Goal: Task Accomplishment & Management: Use online tool/utility

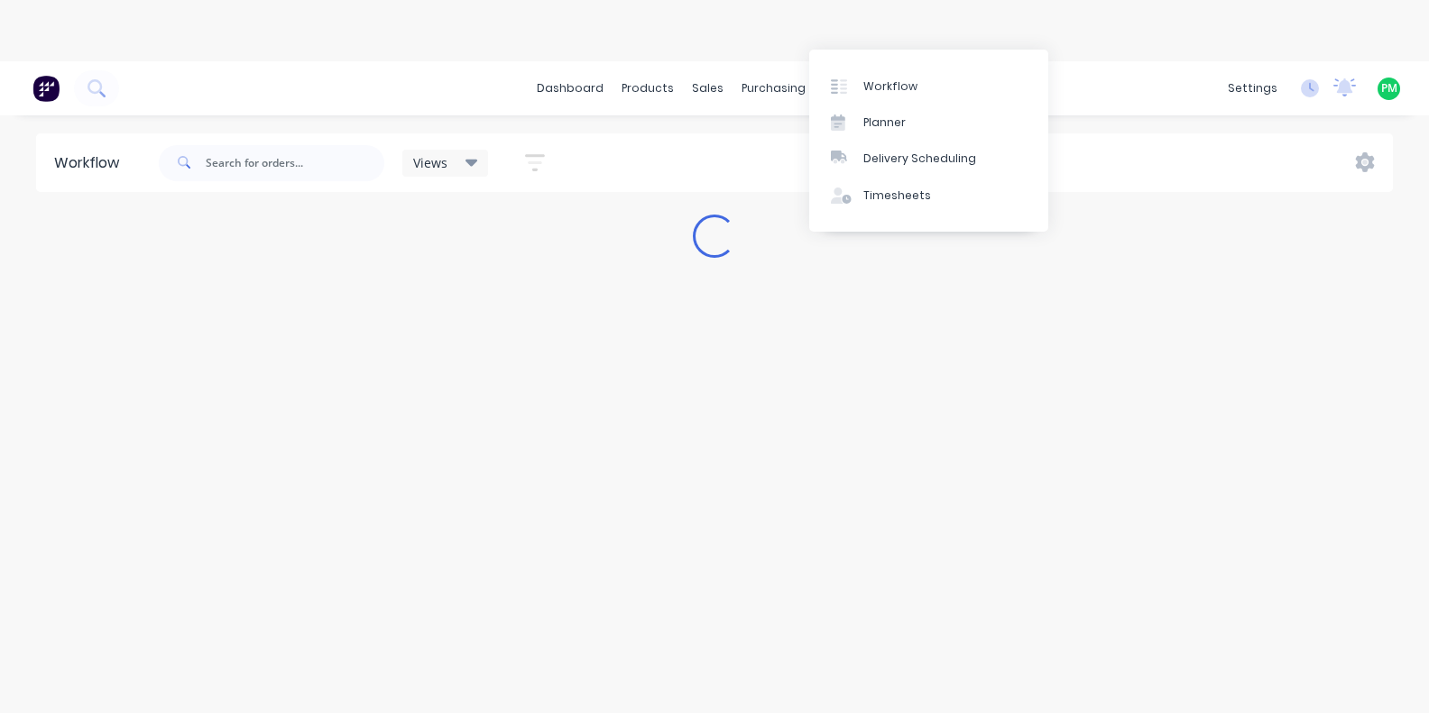
click at [825, 75] on div "productivity" at bounding box center [857, 88] width 87 height 27
click at [842, 75] on div "productivity" at bounding box center [857, 88] width 87 height 27
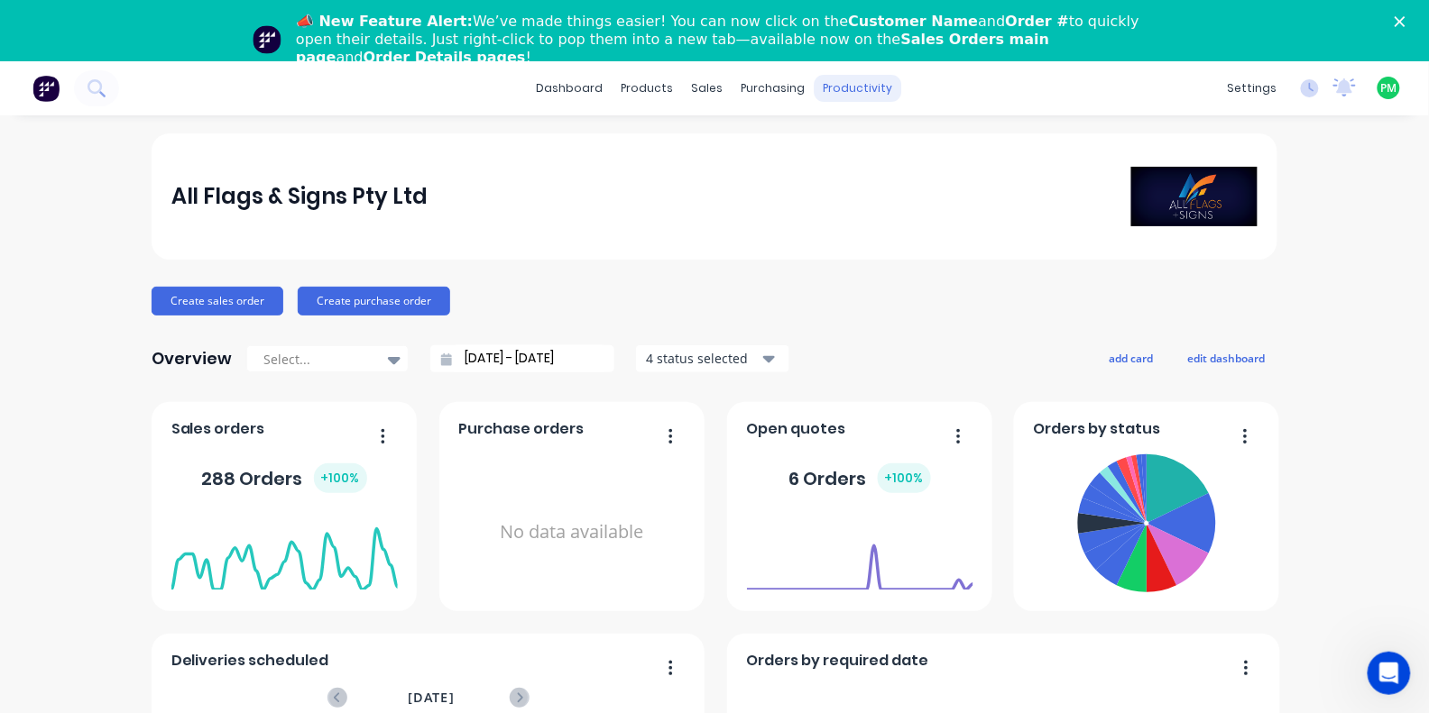
click at [854, 87] on div "productivity" at bounding box center [857, 88] width 87 height 27
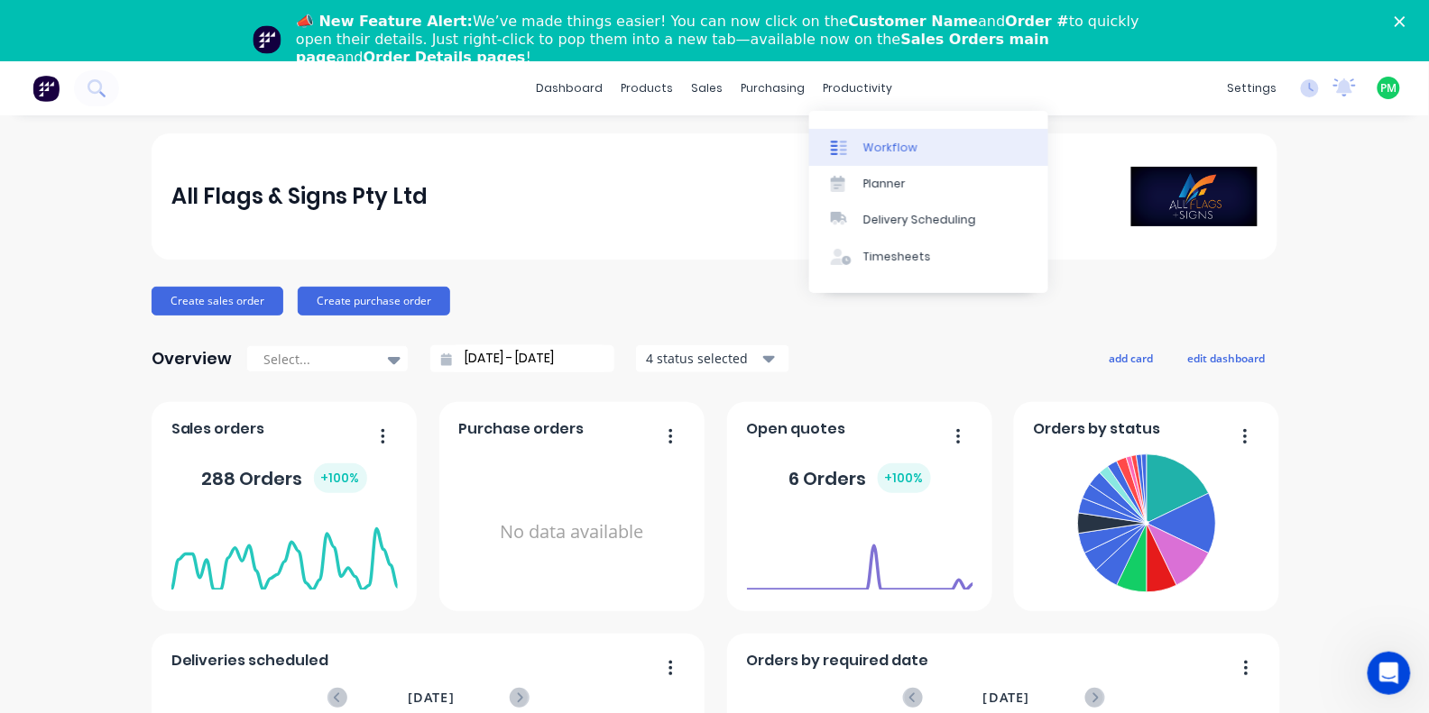
click at [864, 143] on div "Workflow" at bounding box center [890, 148] width 54 height 16
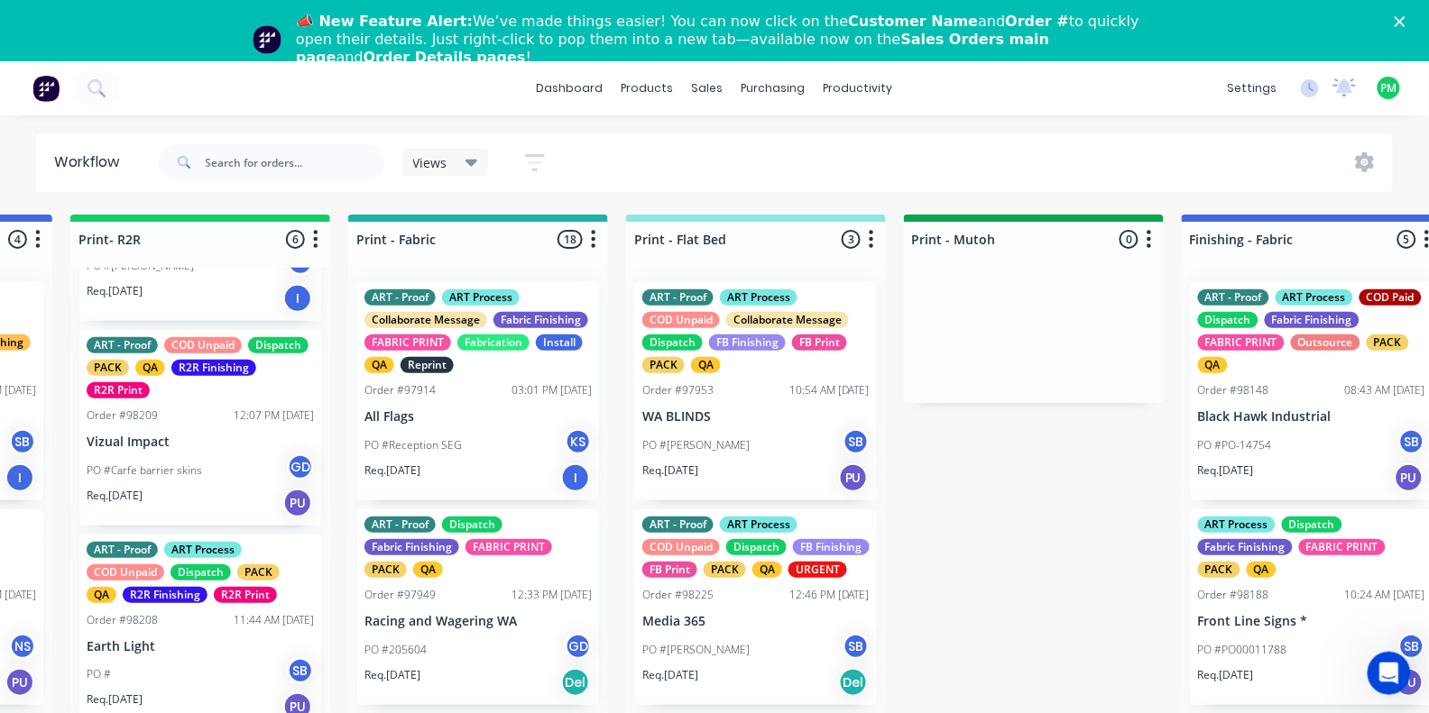
scroll to position [226, 0]
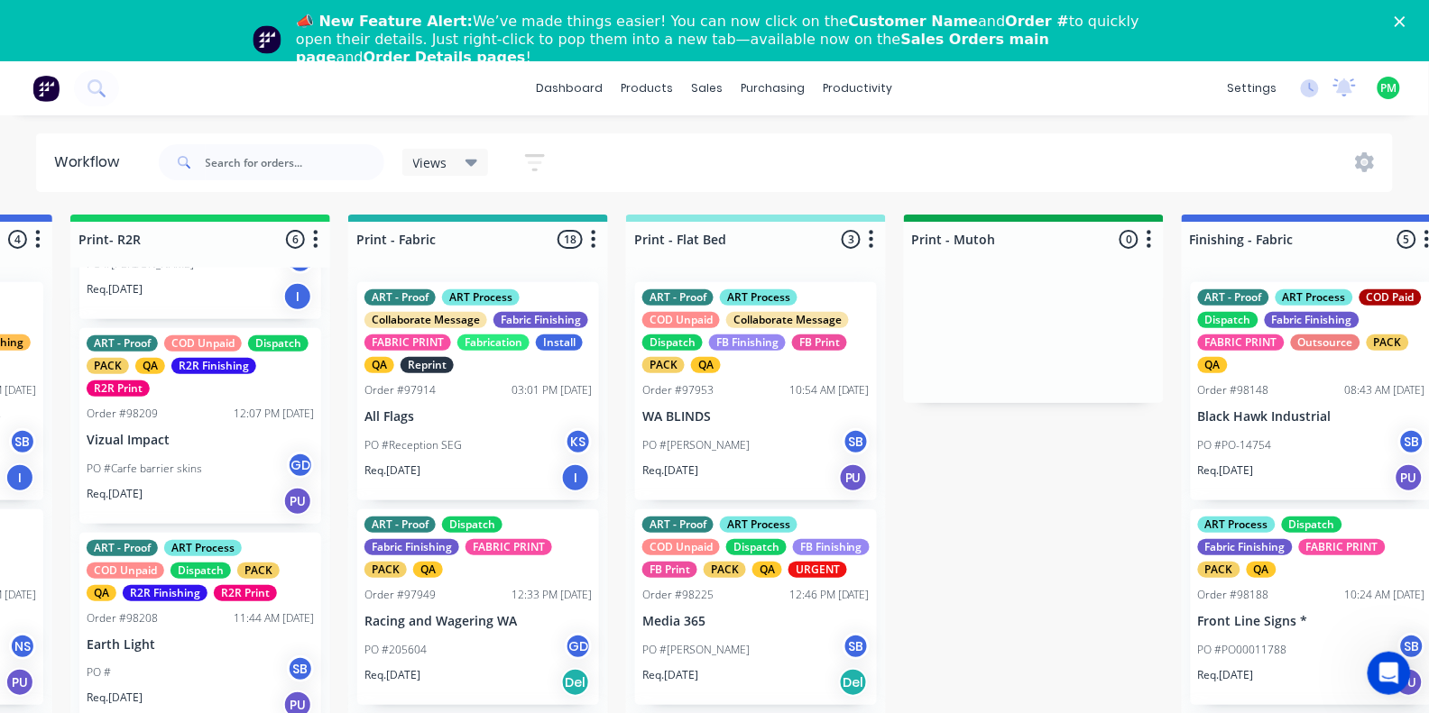
click at [213, 435] on p "Vizual Impact" at bounding box center [200, 440] width 227 height 15
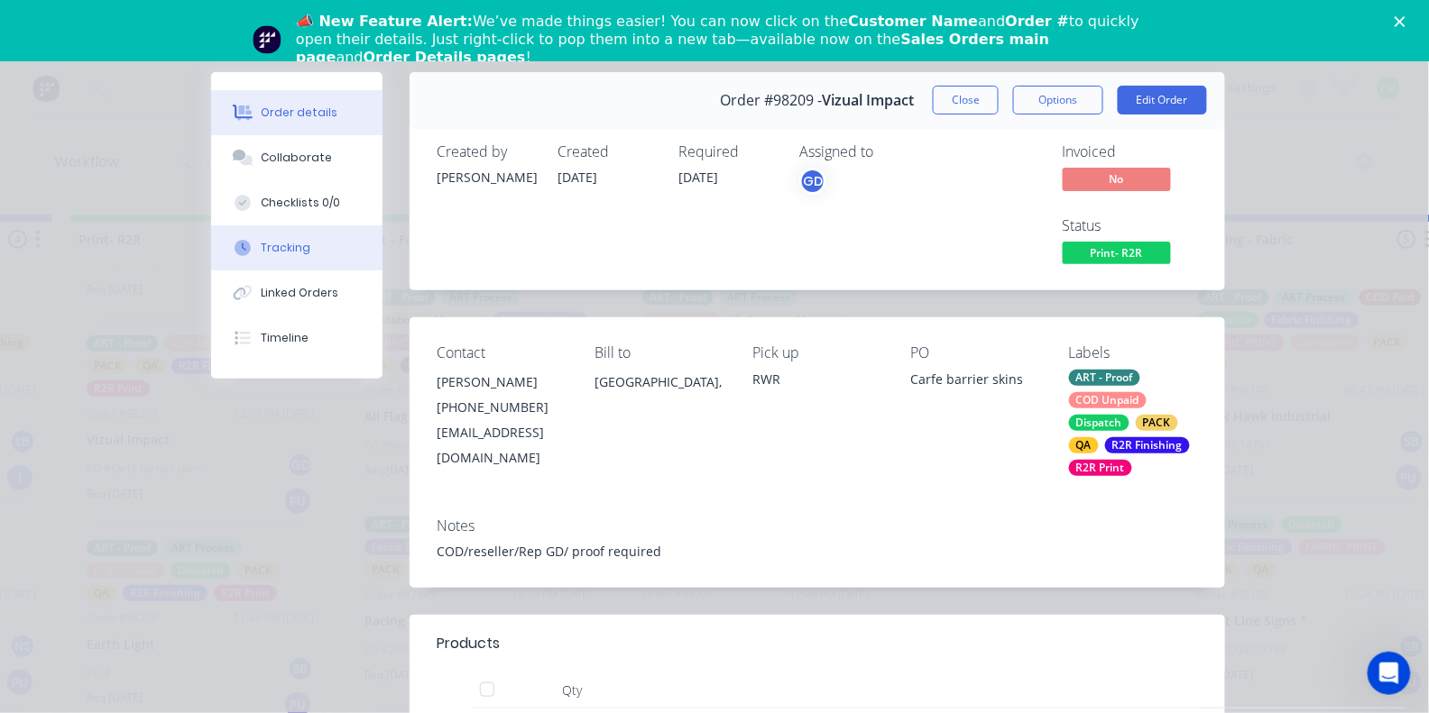
click at [291, 269] on button "Tracking" at bounding box center [296, 247] width 171 height 45
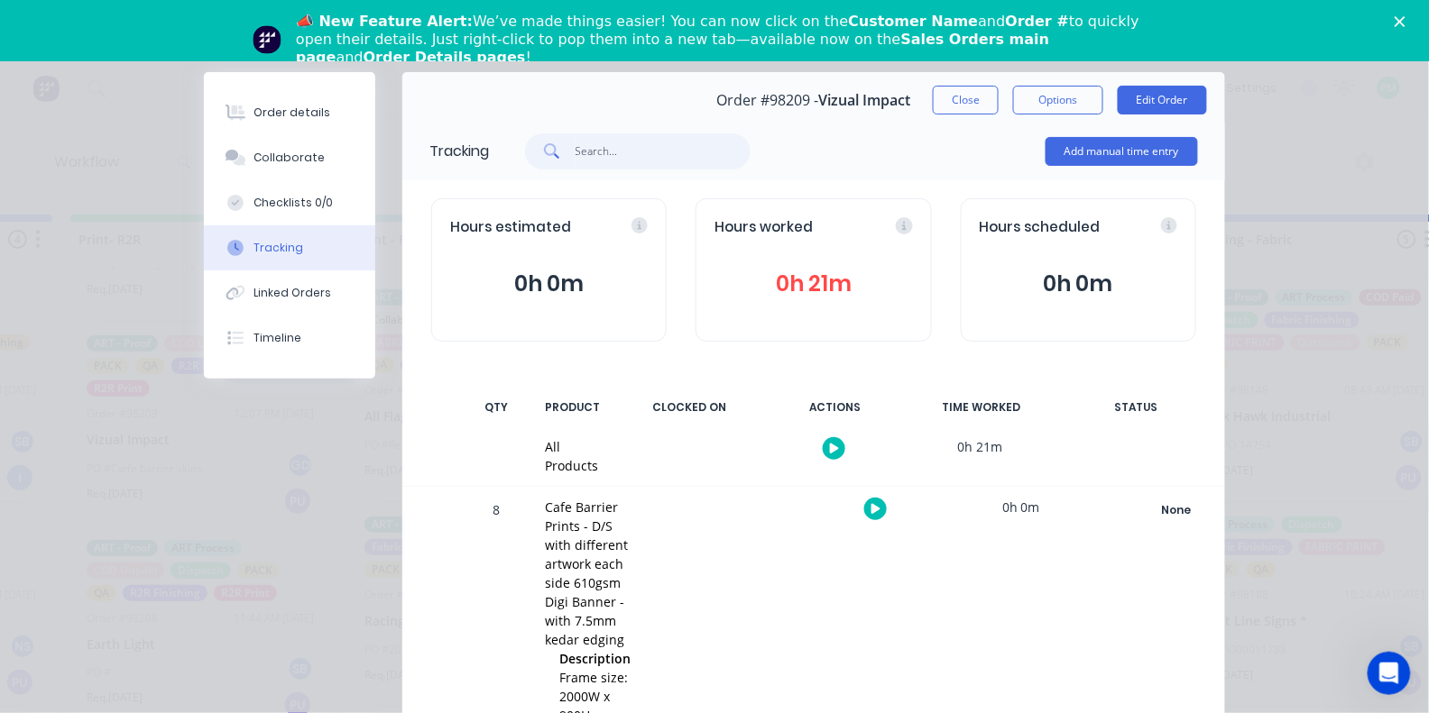
click at [642, 159] on input "text" at bounding box center [663, 151] width 176 height 36
type input "p"
click at [875, 511] on icon "button" at bounding box center [875, 509] width 9 height 10
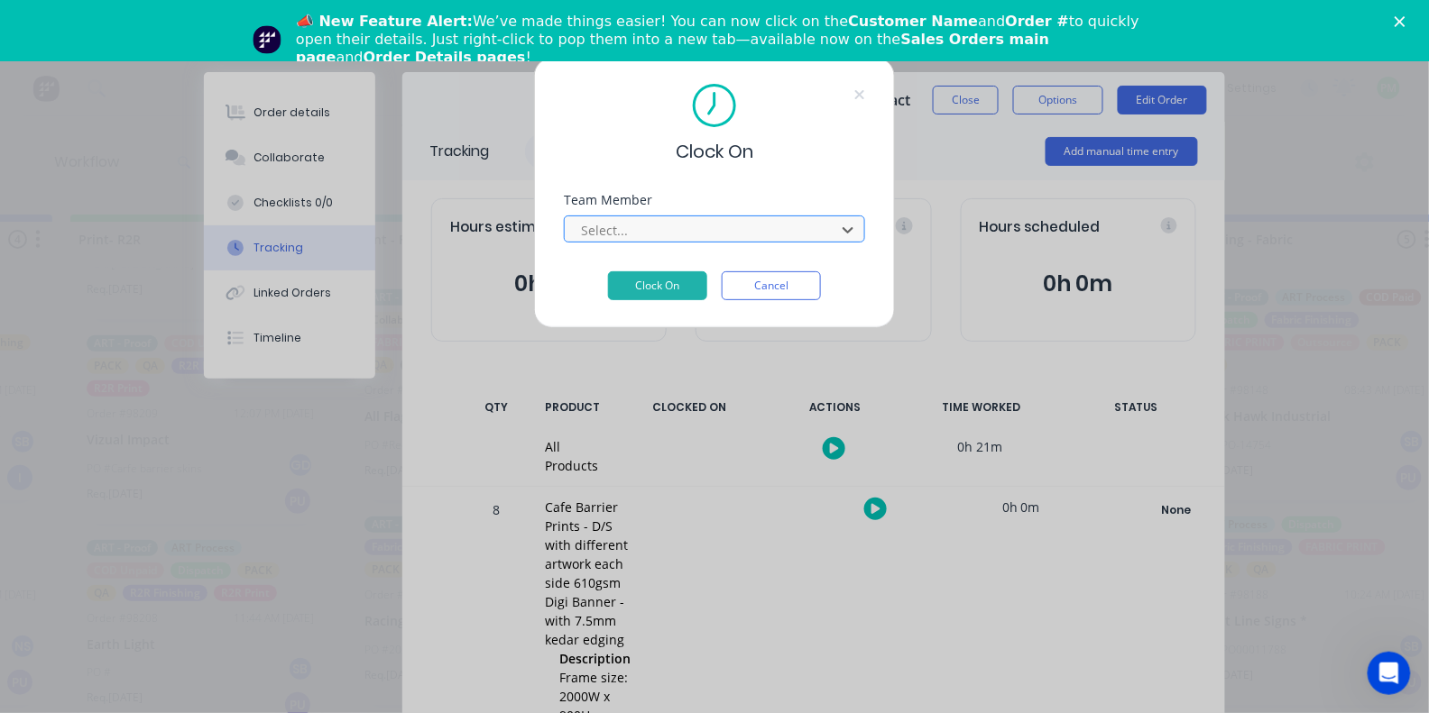
click at [640, 242] on div at bounding box center [702, 230] width 247 height 23
type input "pro"
click at [658, 291] on button "Clock On" at bounding box center [657, 285] width 99 height 29
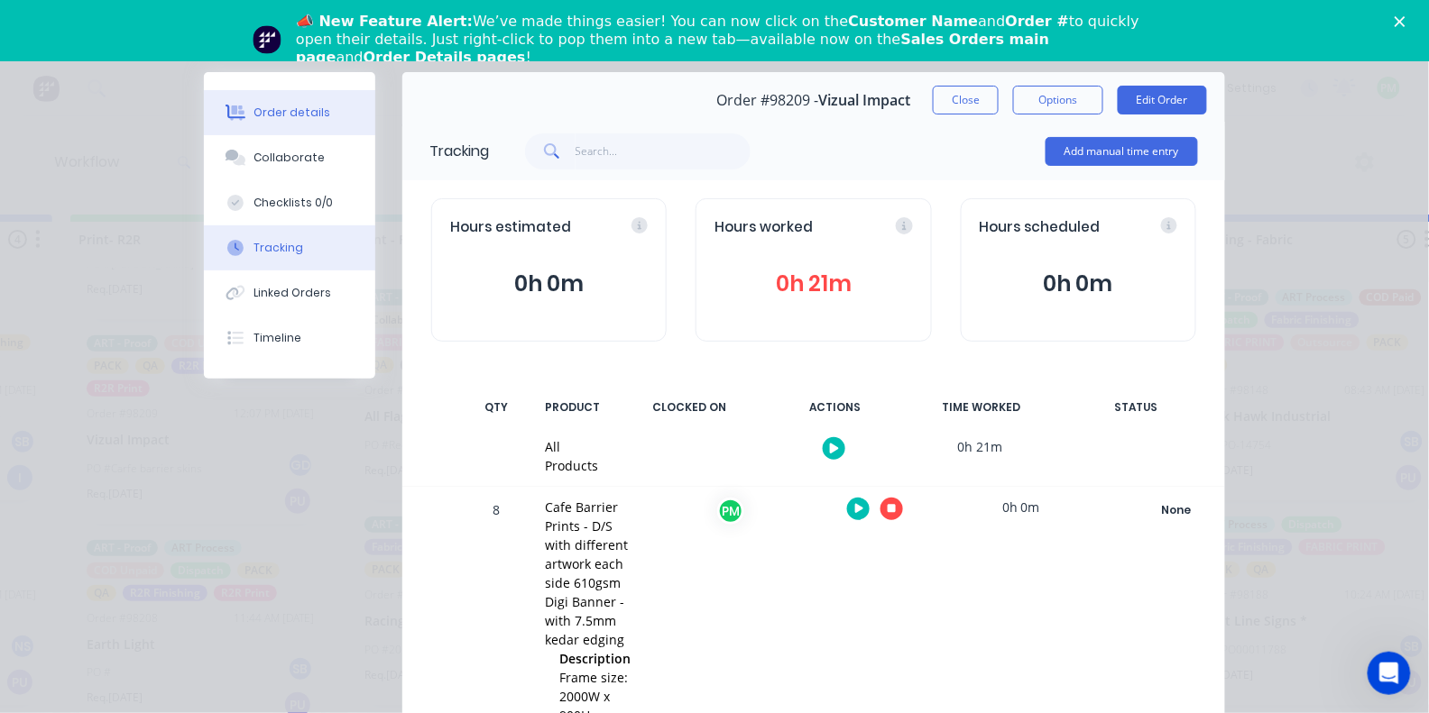
click at [305, 98] on button "Order details" at bounding box center [289, 112] width 171 height 45
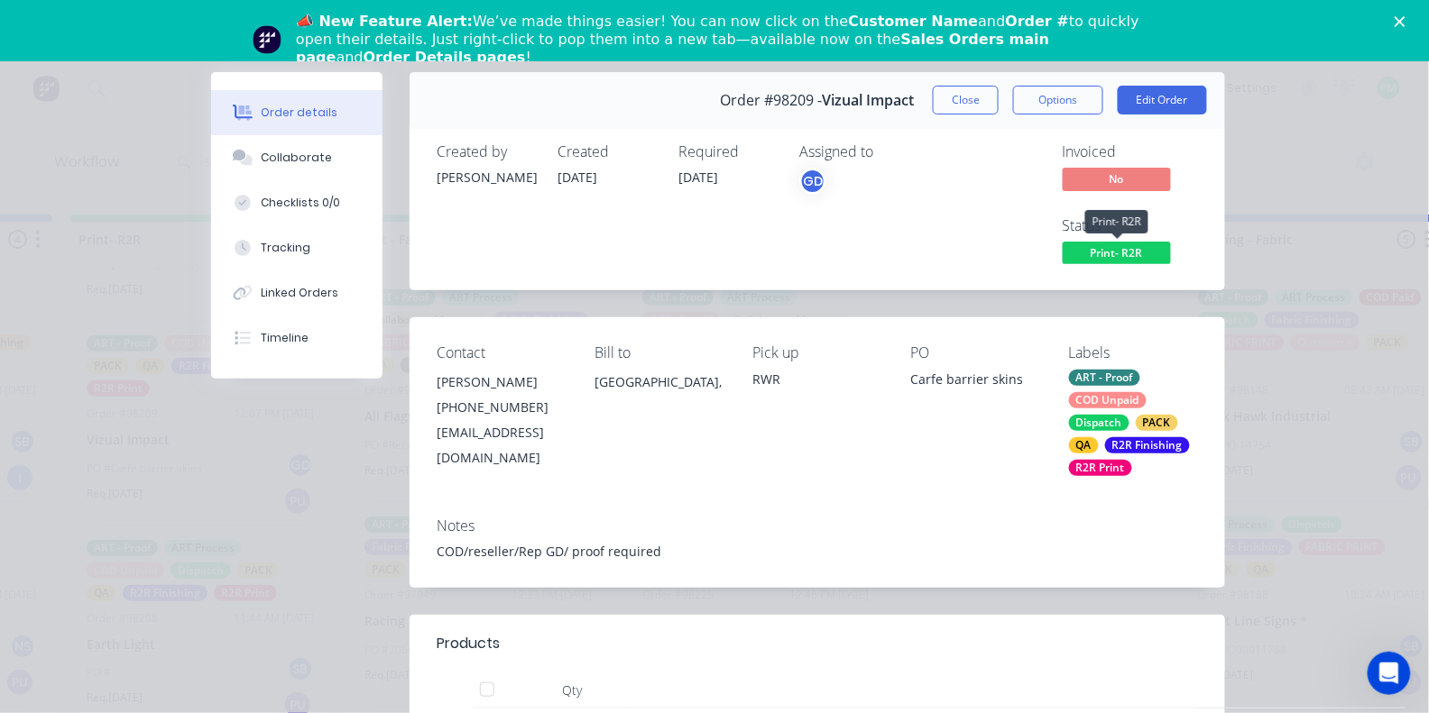
click at [1131, 242] on span "Print- R2R" at bounding box center [1117, 253] width 108 height 23
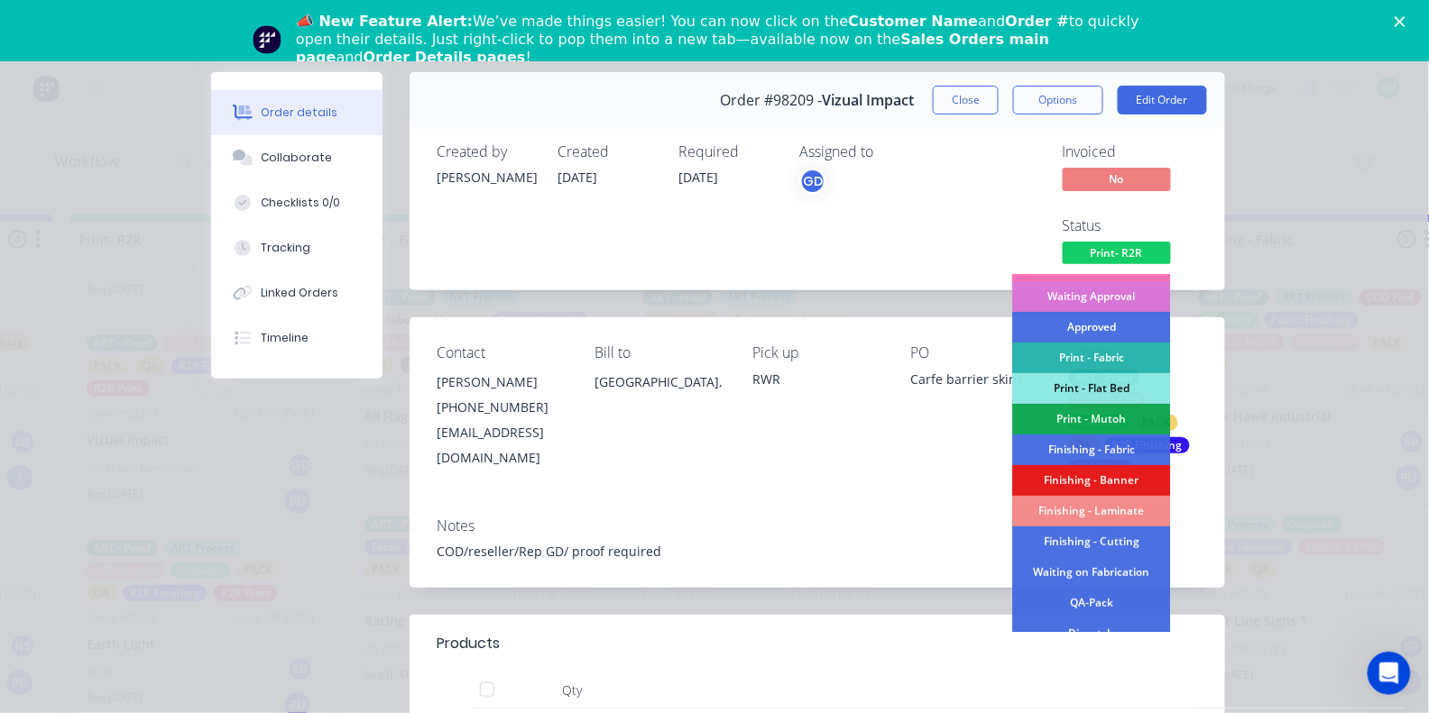
scroll to position [202, 0]
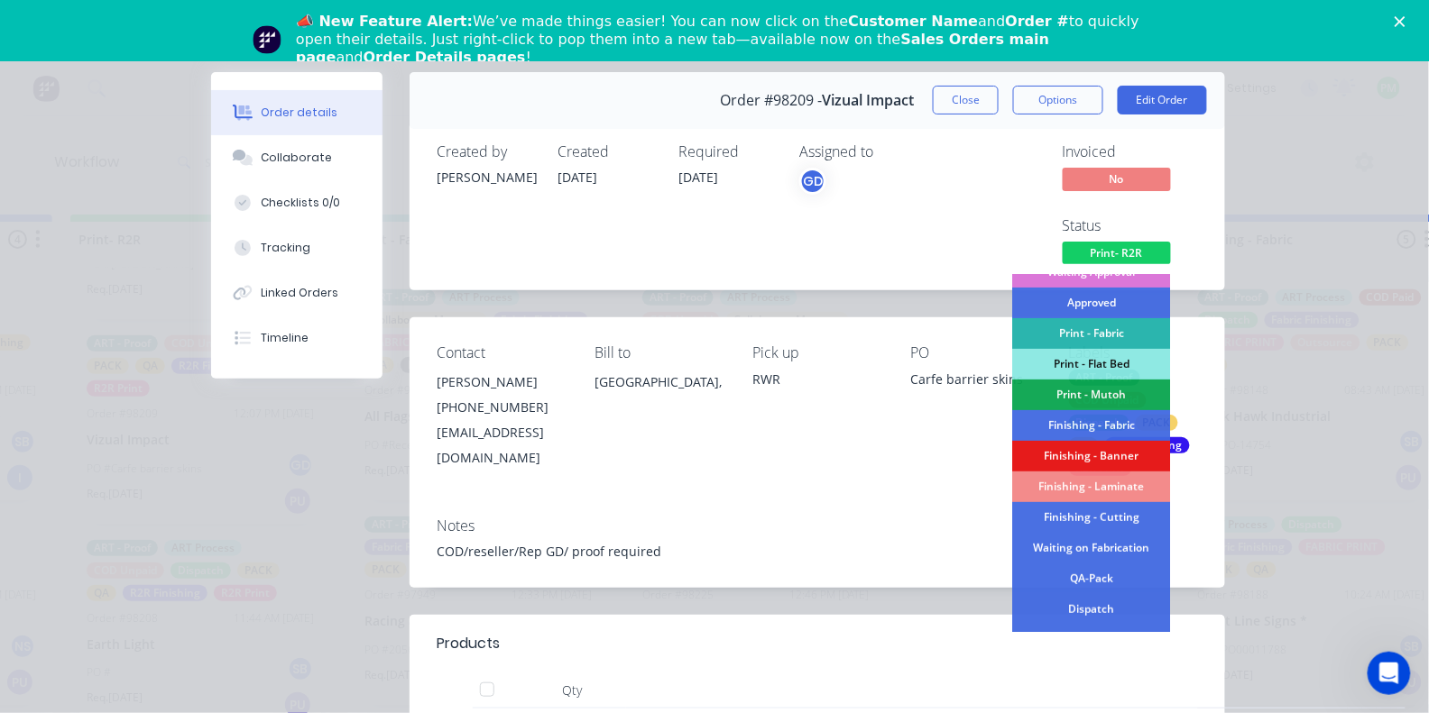
click at [1101, 458] on div "Finishing - Banner" at bounding box center [1092, 456] width 158 height 31
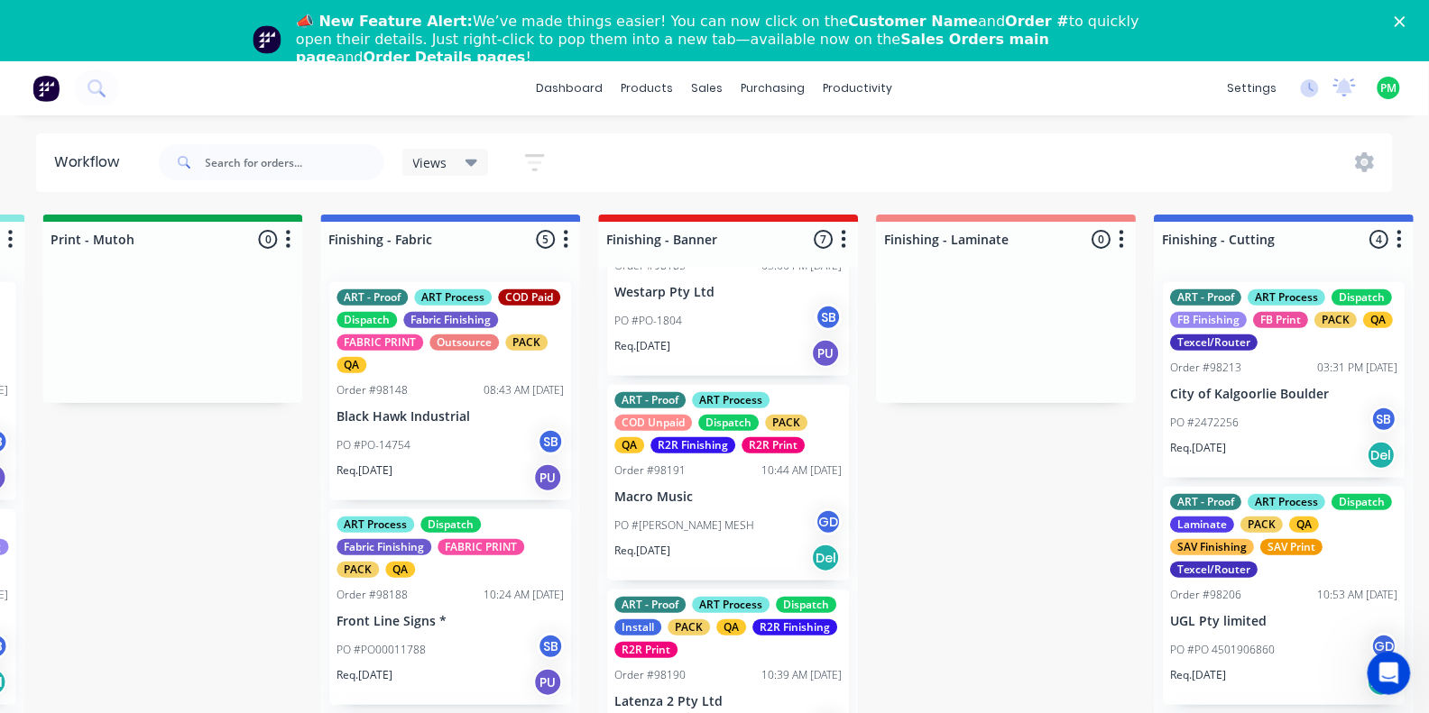
scroll to position [1, 3055]
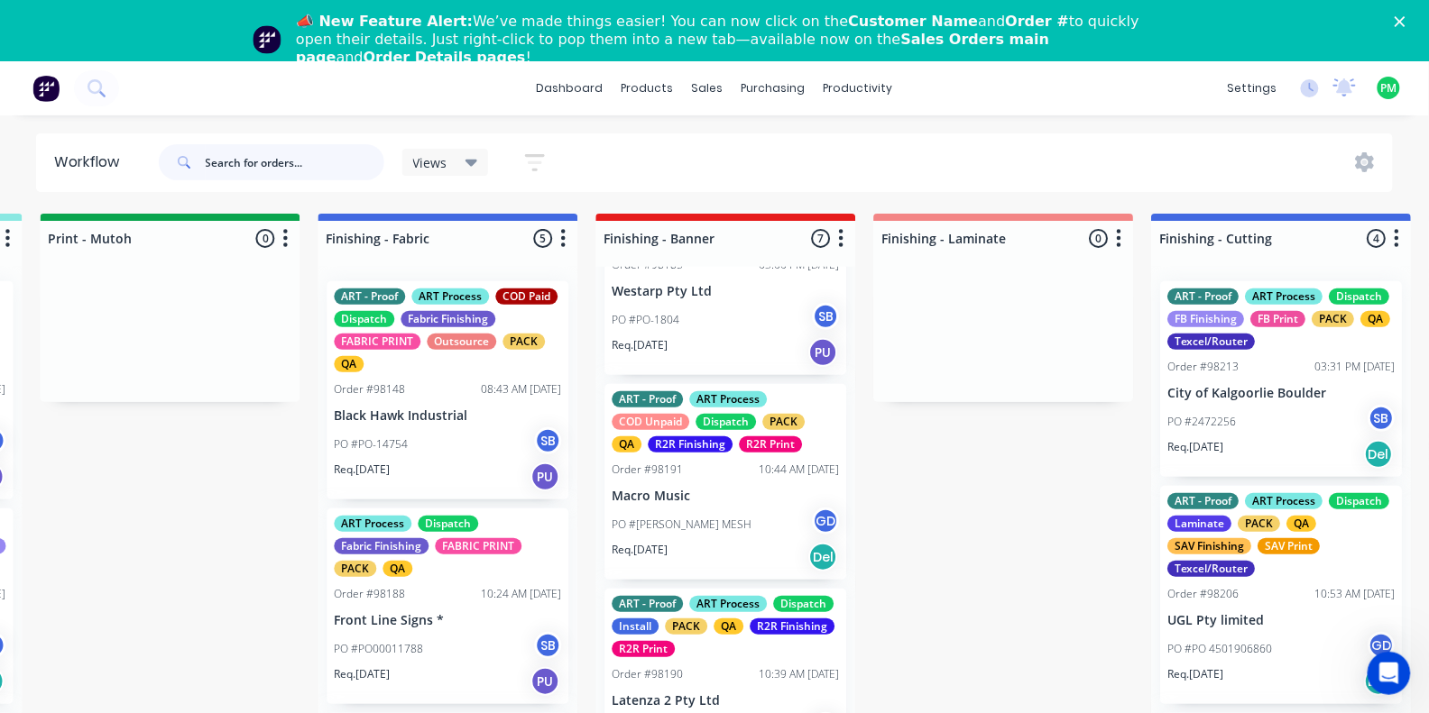
click at [314, 148] on input "text" at bounding box center [295, 162] width 179 height 36
type input "98200"
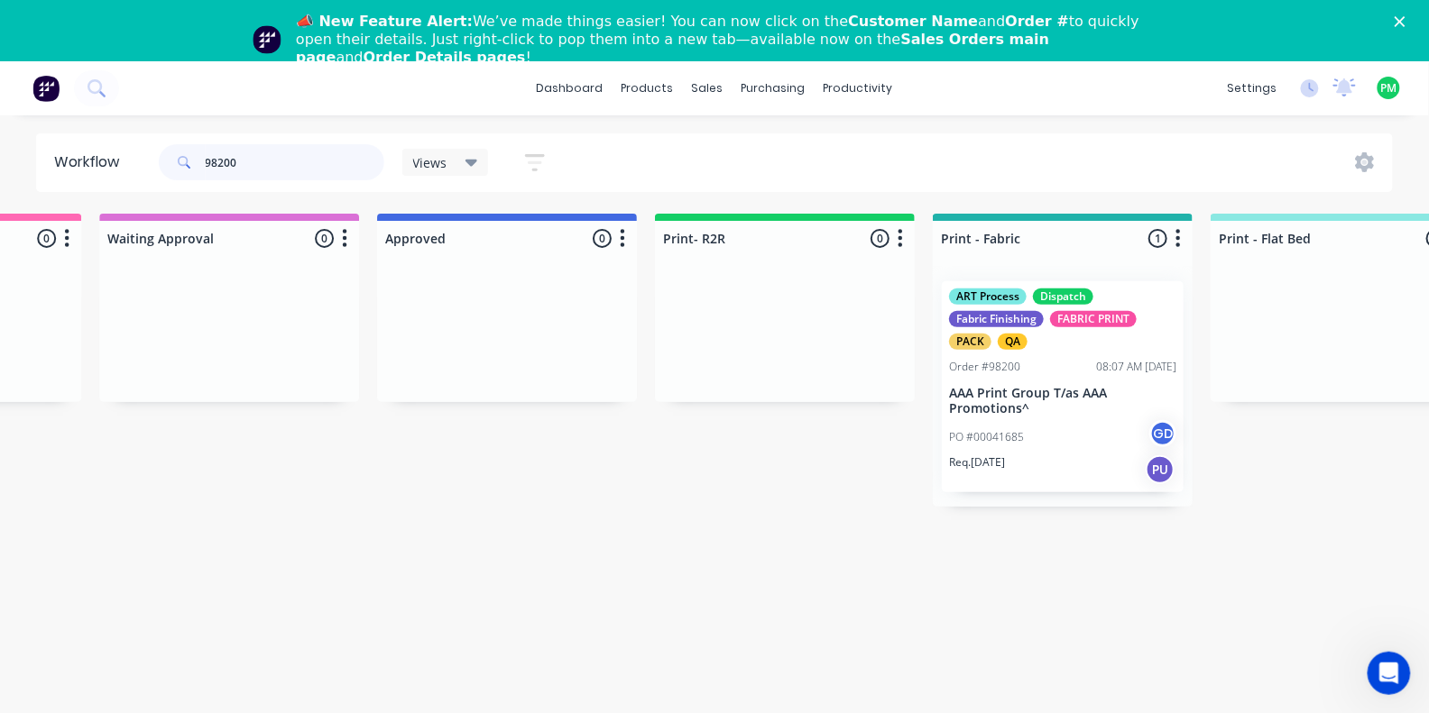
scroll to position [1, 1983]
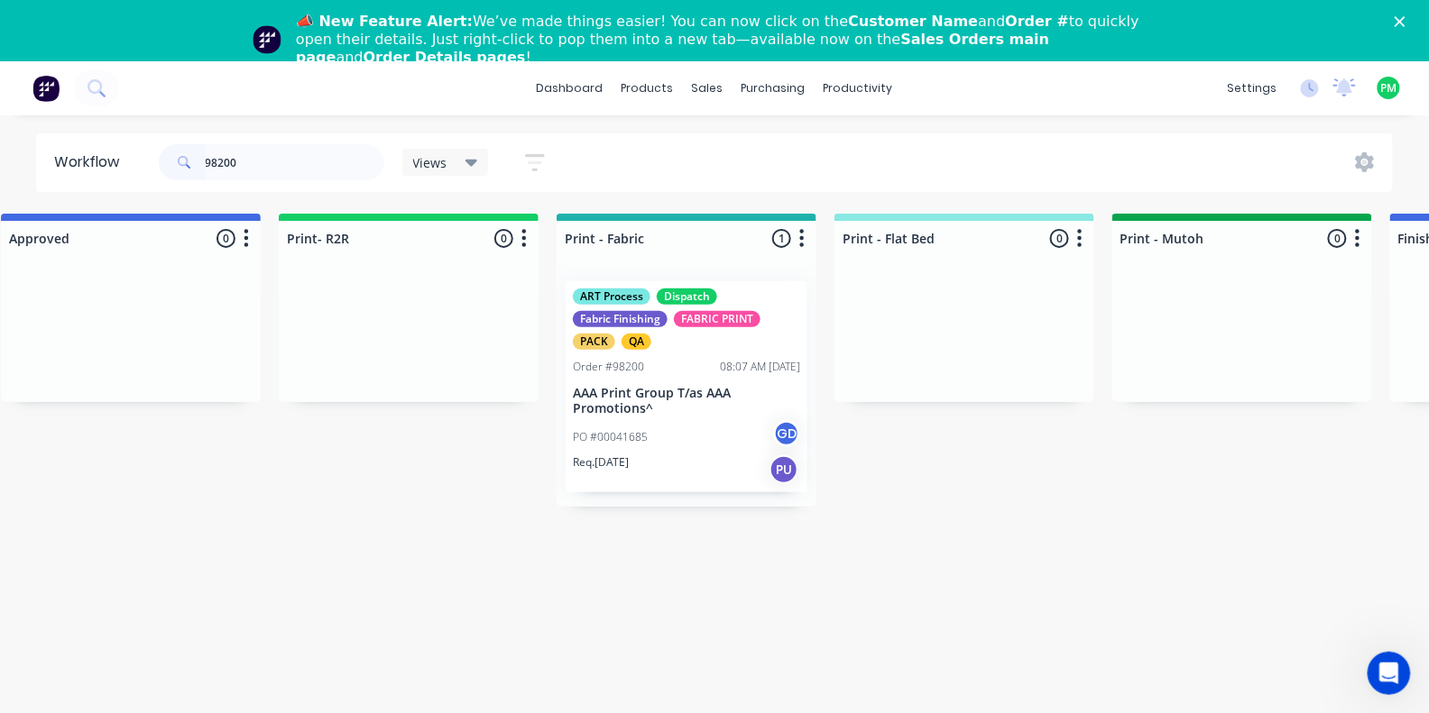
click at [683, 422] on div "PO #00041685 GD" at bounding box center [686, 437] width 227 height 34
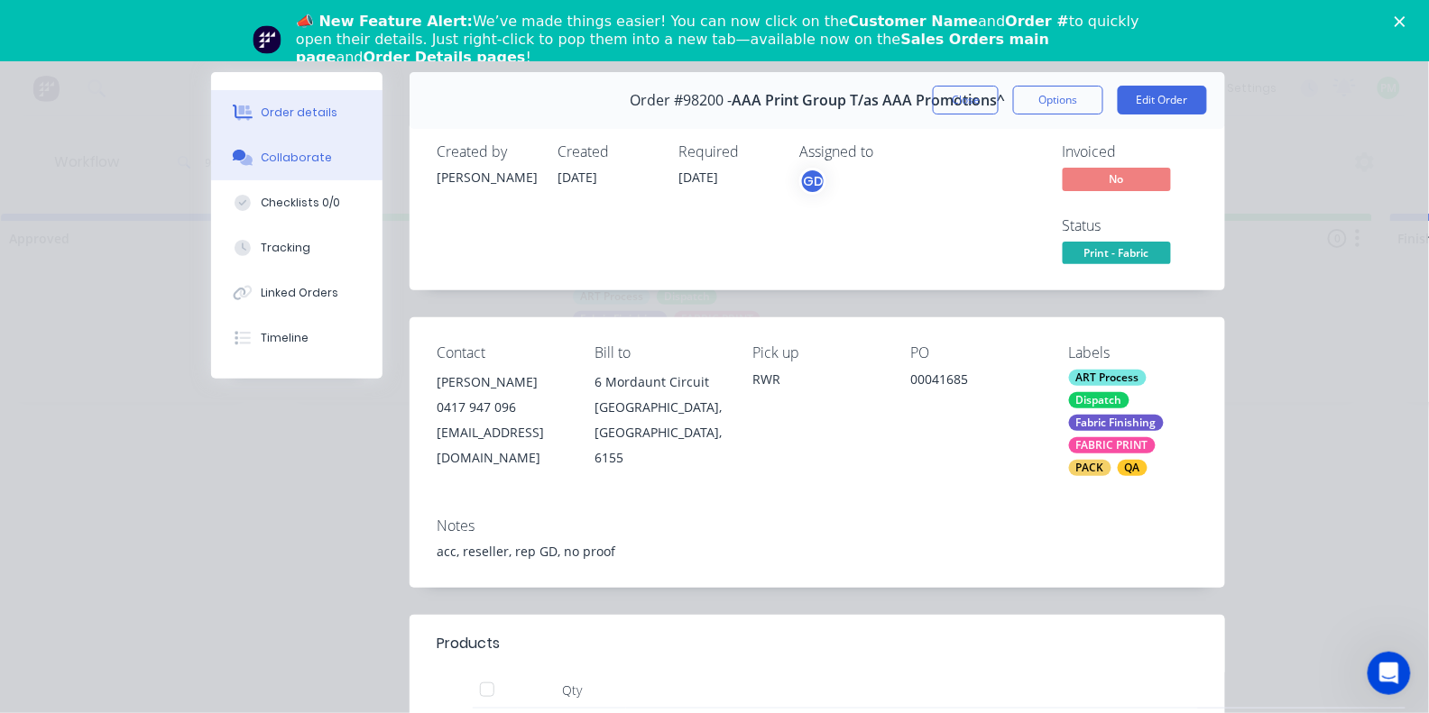
click at [262, 154] on div "Collaborate" at bounding box center [297, 158] width 71 height 16
